Goal: Find specific page/section: Find specific page/section

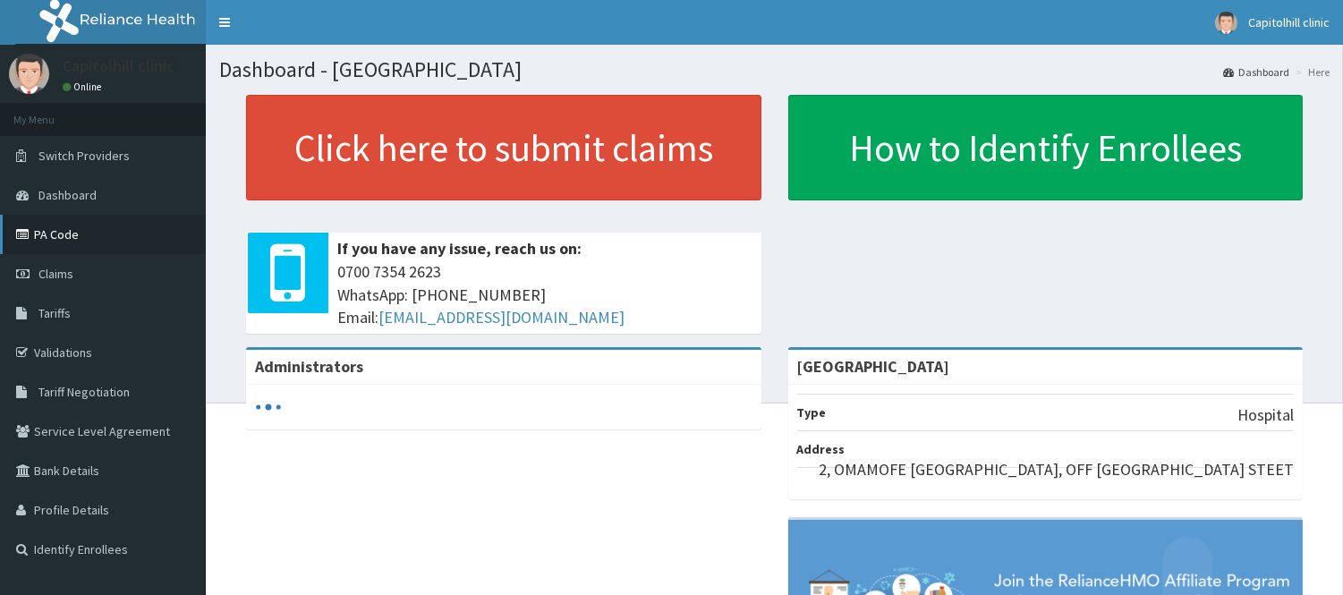
click at [64, 236] on link "PA Code" at bounding box center [103, 234] width 206 height 39
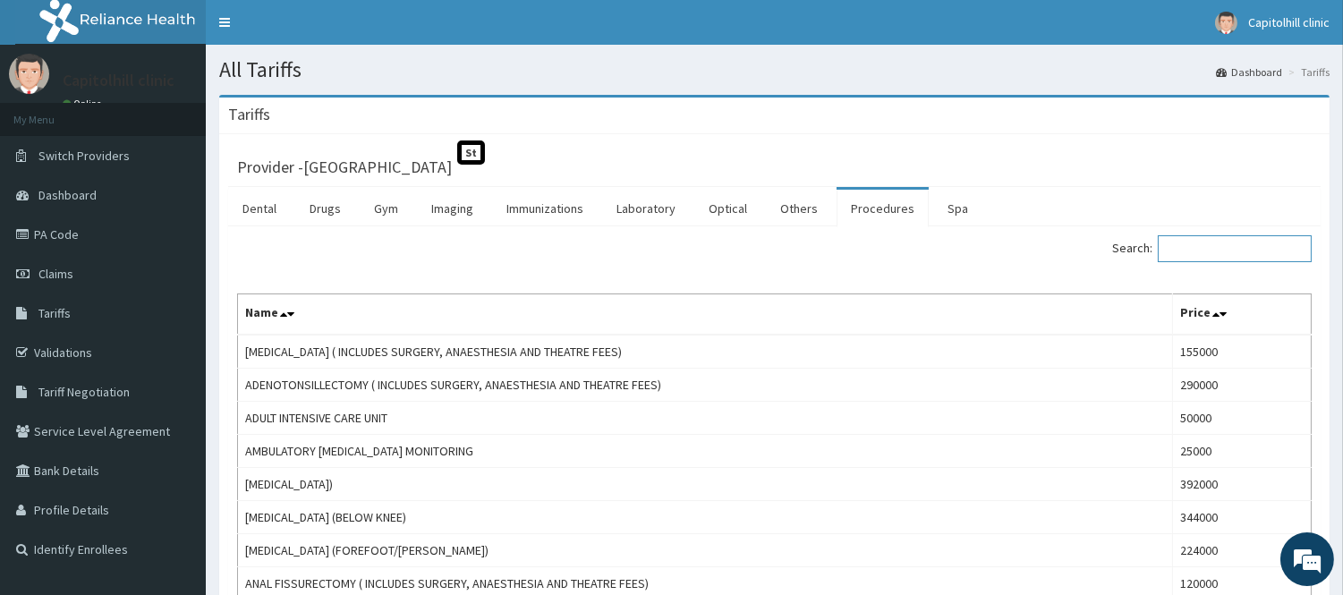
click at [1250, 248] on input "Search:" at bounding box center [1235, 248] width 154 height 27
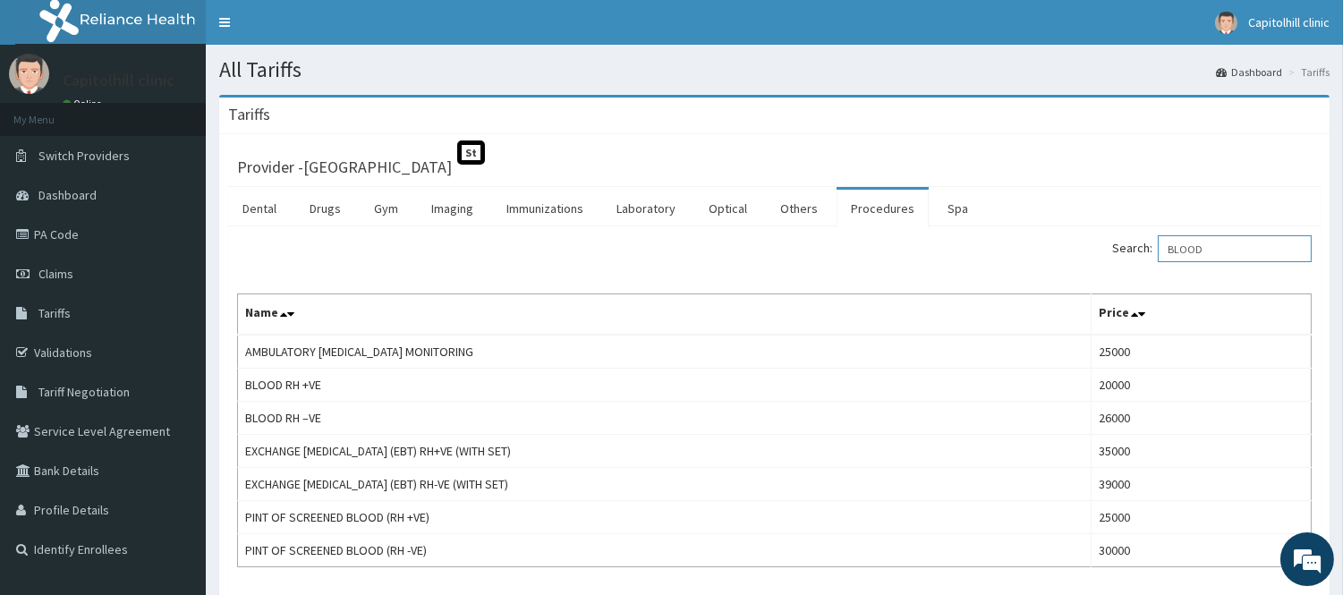
type input "BLOOD"
